Goal: Task Accomplishment & Management: Complete application form

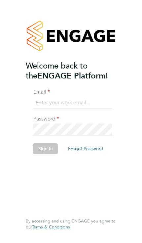
click at [98, 93] on li "Email" at bounding box center [71, 102] width 91 height 27
click at [84, 103] on input at bounding box center [72, 103] width 79 height 12
type input "Mahadomarali@hotmail.com"
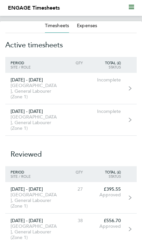
click at [127, 85] on link "[DATE] - [DATE] [GEOGRAPHIC_DATA], General Labourer (Zone 1) Incomplete" at bounding box center [71, 88] width 132 height 31
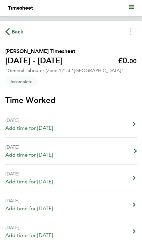
click at [30, 156] on span "Add time for [DATE]" at bounding box center [29, 155] width 48 height 8
select select "30"
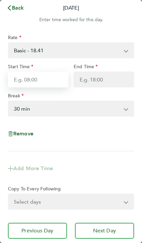
click at [57, 81] on input "Start Time" at bounding box center [38, 79] width 60 height 16
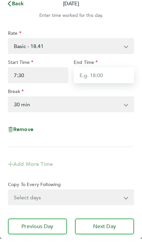
click at [119, 75] on input "End Time" at bounding box center [104, 79] width 60 height 16
type input "07:30"
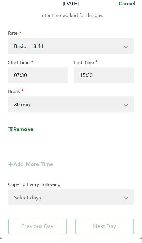
click at [84, 103] on select "0 min 15 min 30 min 45 min 60 min 75 min 90 min" at bounding box center [67, 108] width 117 height 15
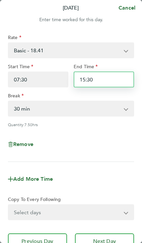
click at [111, 78] on input "15:30" at bounding box center [104, 79] width 60 height 16
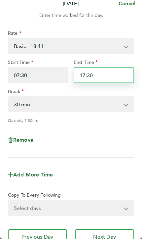
type input "17:30"
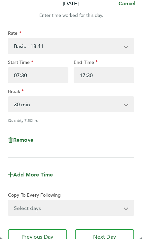
click at [93, 104] on select "0 min 15 min 30 min 45 min 60 min 75 min 90 min" at bounding box center [67, 108] width 117 height 15
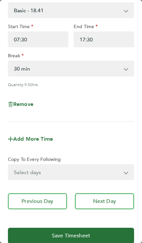
scroll to position [40, 0]
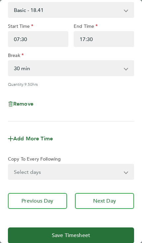
click at [107, 204] on span "Next Day" at bounding box center [104, 200] width 23 height 7
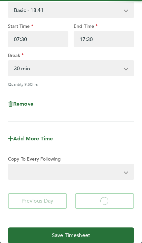
select select "30"
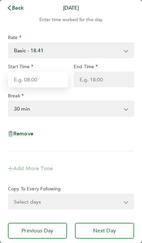
click at [56, 80] on input "Start Time" at bounding box center [38, 79] width 60 height 16
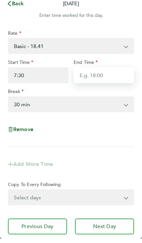
click at [106, 71] on input "End Time" at bounding box center [104, 79] width 60 height 16
type input "07:30"
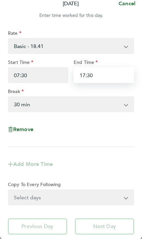
type input "17:30"
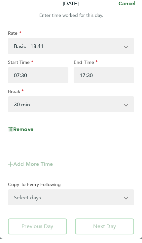
click at [90, 107] on select "0 min 15 min 30 min 45 min 60 min 75 min 90 min" at bounding box center [67, 108] width 117 height 15
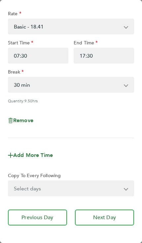
scroll to position [25, 0]
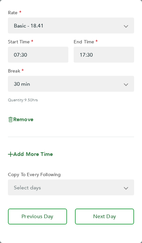
click at [103, 216] on span "Next Day" at bounding box center [104, 216] width 23 height 7
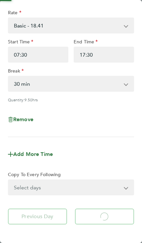
select select "30"
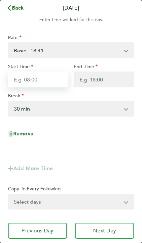
click at [49, 78] on input "Start Time" at bounding box center [38, 79] width 60 height 16
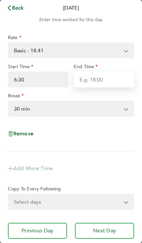
click at [109, 79] on input "End Time" at bounding box center [104, 79] width 60 height 16
type input "06:30"
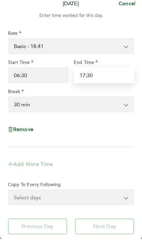
type input "17:30"
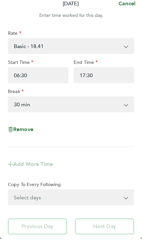
click at [89, 110] on select "0 min 15 min 30 min 45 min 60 min 75 min 90 min" at bounding box center [67, 108] width 117 height 15
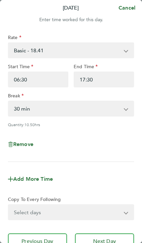
scroll to position [30, 0]
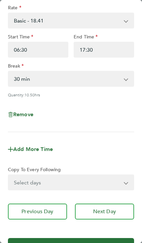
click at [107, 214] on span "Next Day" at bounding box center [104, 211] width 23 height 7
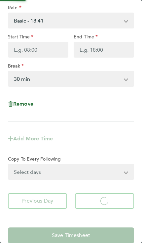
select select "30"
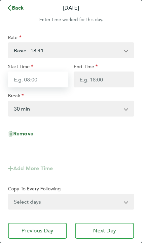
click at [47, 78] on input "Start Time" at bounding box center [38, 79] width 60 height 16
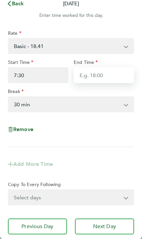
click at [118, 75] on input "End Time" at bounding box center [104, 79] width 60 height 16
type input "07:30"
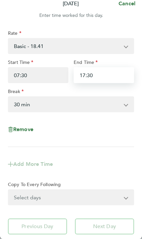
type input "17:30"
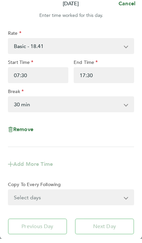
click at [105, 110] on select "0 min 15 min 30 min 45 min 60 min 75 min 90 min" at bounding box center [67, 108] width 117 height 15
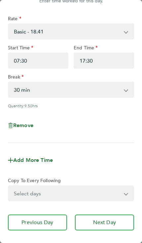
scroll to position [22, 0]
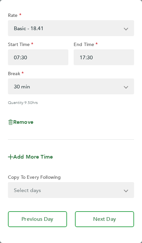
click at [104, 219] on span "Next Day" at bounding box center [104, 219] width 23 height 7
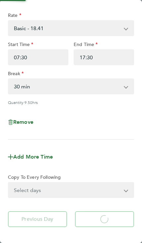
select select "30"
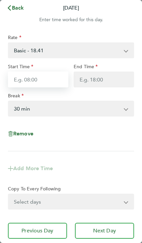
click at [42, 83] on input "Start Time" at bounding box center [38, 79] width 60 height 16
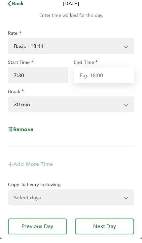
click at [97, 78] on input "End Time" at bounding box center [104, 79] width 60 height 16
type input "07:30"
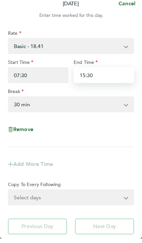
type input "15:30"
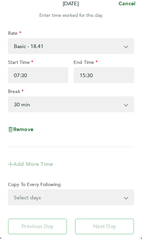
click at [31, 103] on select "0 min 15 min 30 min 45 min 60 min 75 min 90 min" at bounding box center [67, 108] width 117 height 15
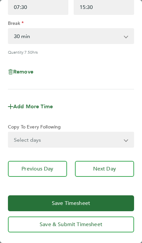
scroll to position [72, 0]
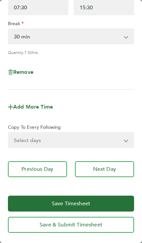
click at [115, 165] on button "Next Day" at bounding box center [104, 169] width 59 height 16
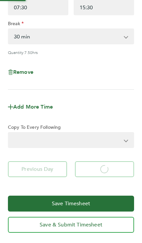
select select "30"
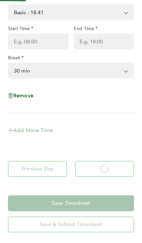
scroll to position [39, 0]
select select "30"
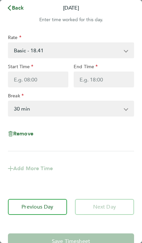
scroll to position [0, 0]
click at [8, 8] on icon "button" at bounding box center [9, 7] width 5 height 5
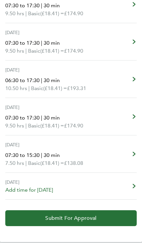
scroll to position [215, 0]
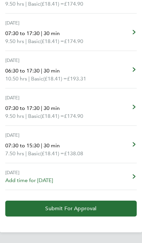
click at [91, 207] on span "Submit For Approval" at bounding box center [70, 208] width 51 height 7
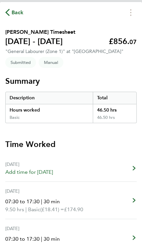
scroll to position [0, 0]
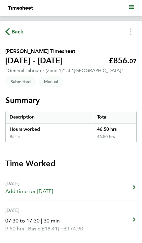
click at [9, 34] on icon "button" at bounding box center [7, 31] width 4 height 7
